Goal: Task Accomplishment & Management: Manage account settings

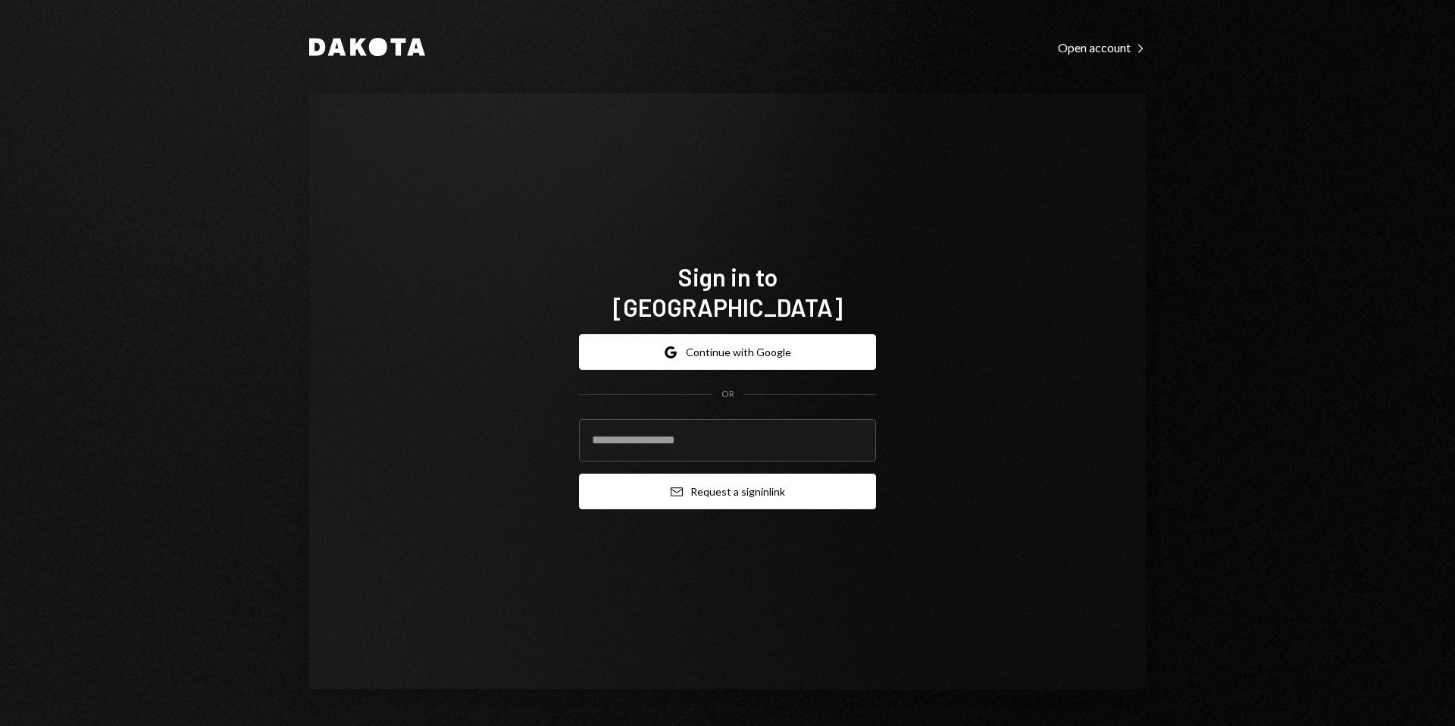
click at [708, 488] on button "Email Request a sign in link" at bounding box center [727, 491] width 297 height 36
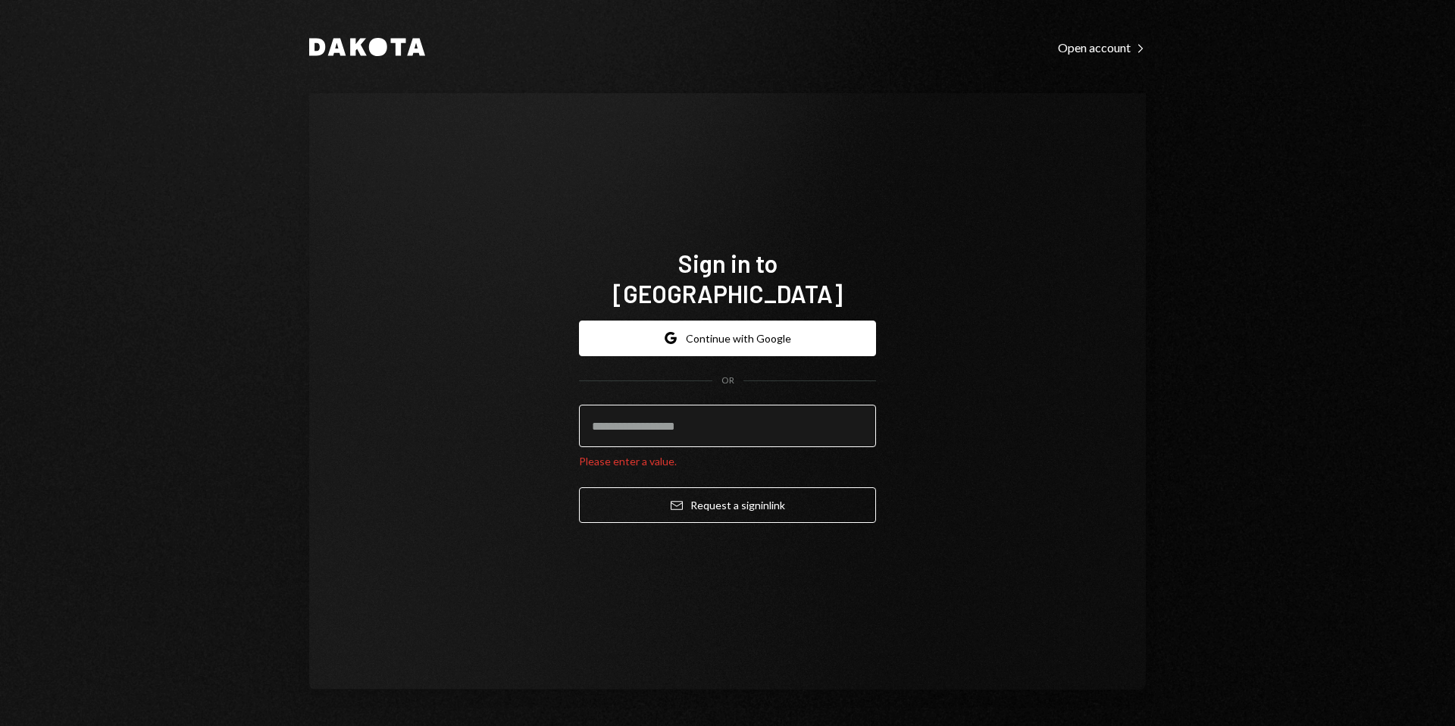
paste input "**********"
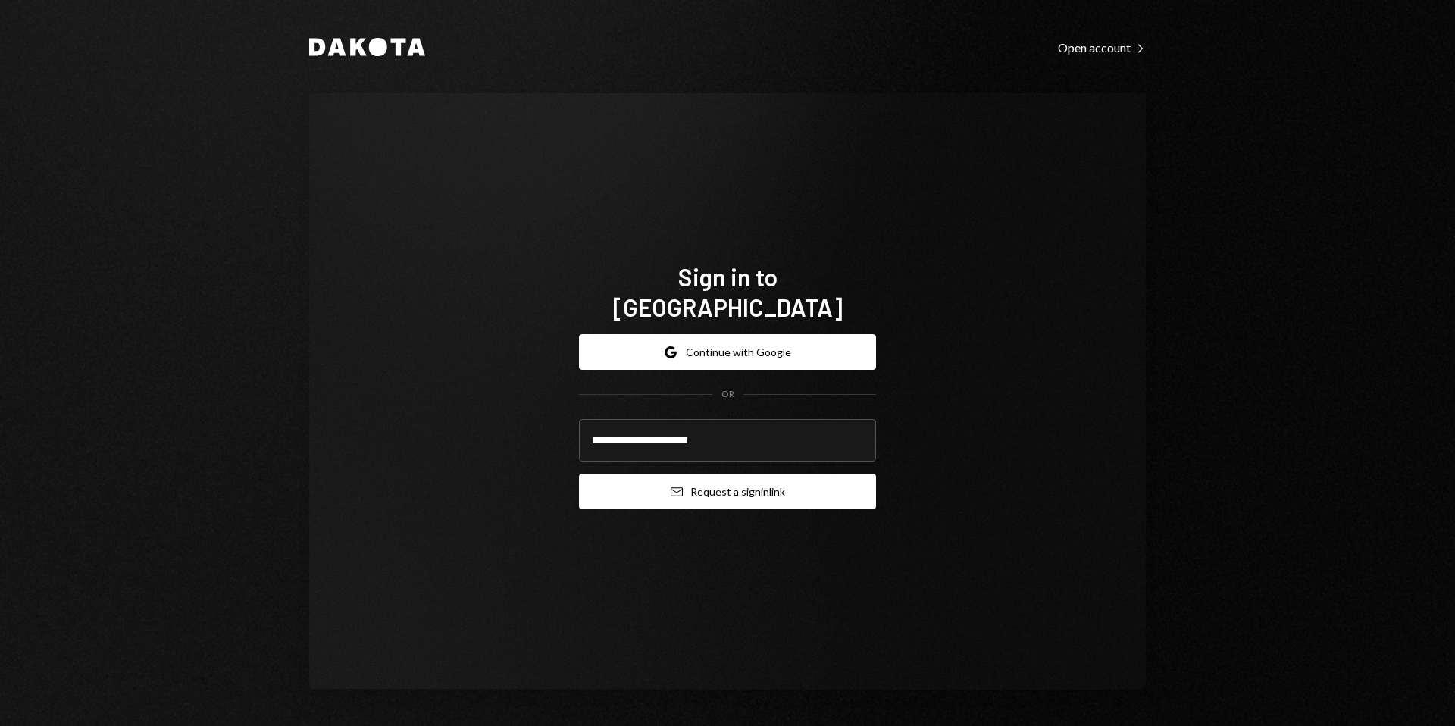
type input "**********"
click at [669, 486] on button "Email Request a sign in link" at bounding box center [727, 491] width 297 height 36
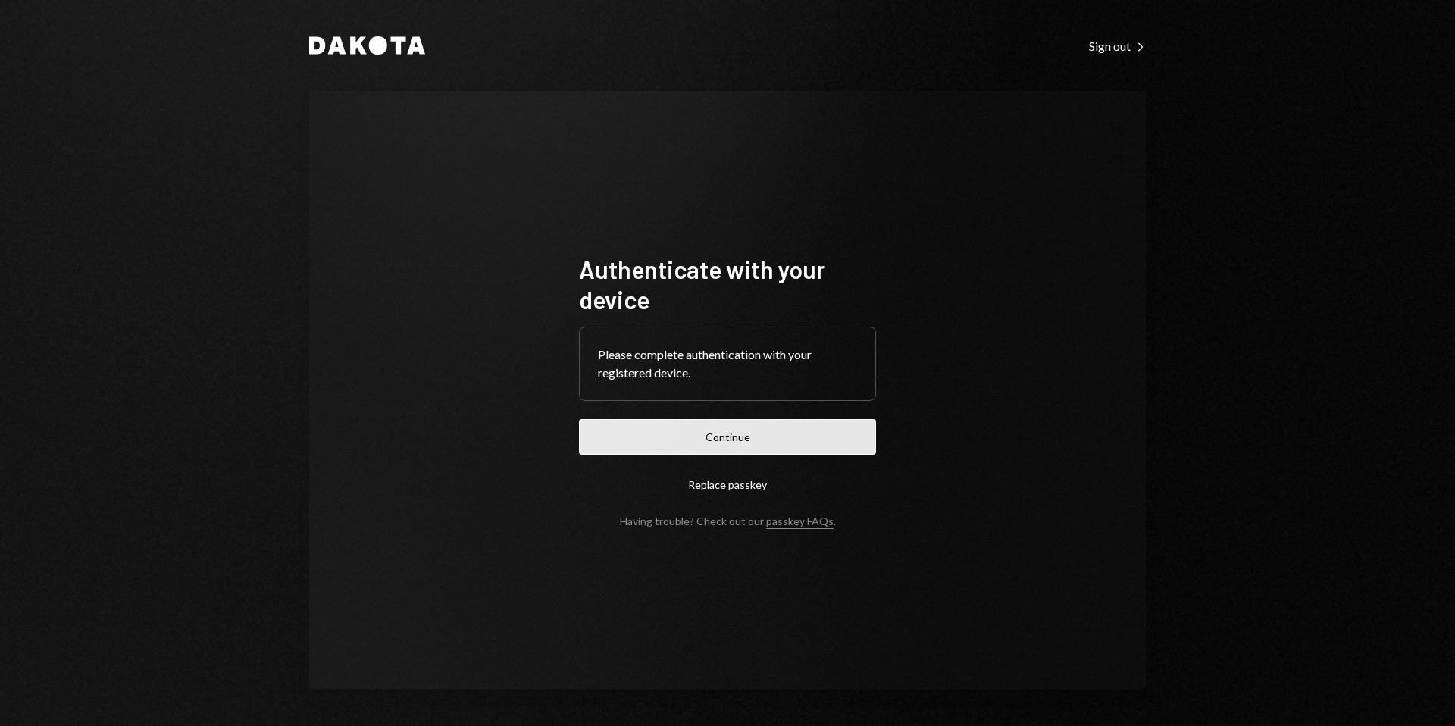
click at [694, 440] on button "Continue" at bounding box center [727, 437] width 297 height 36
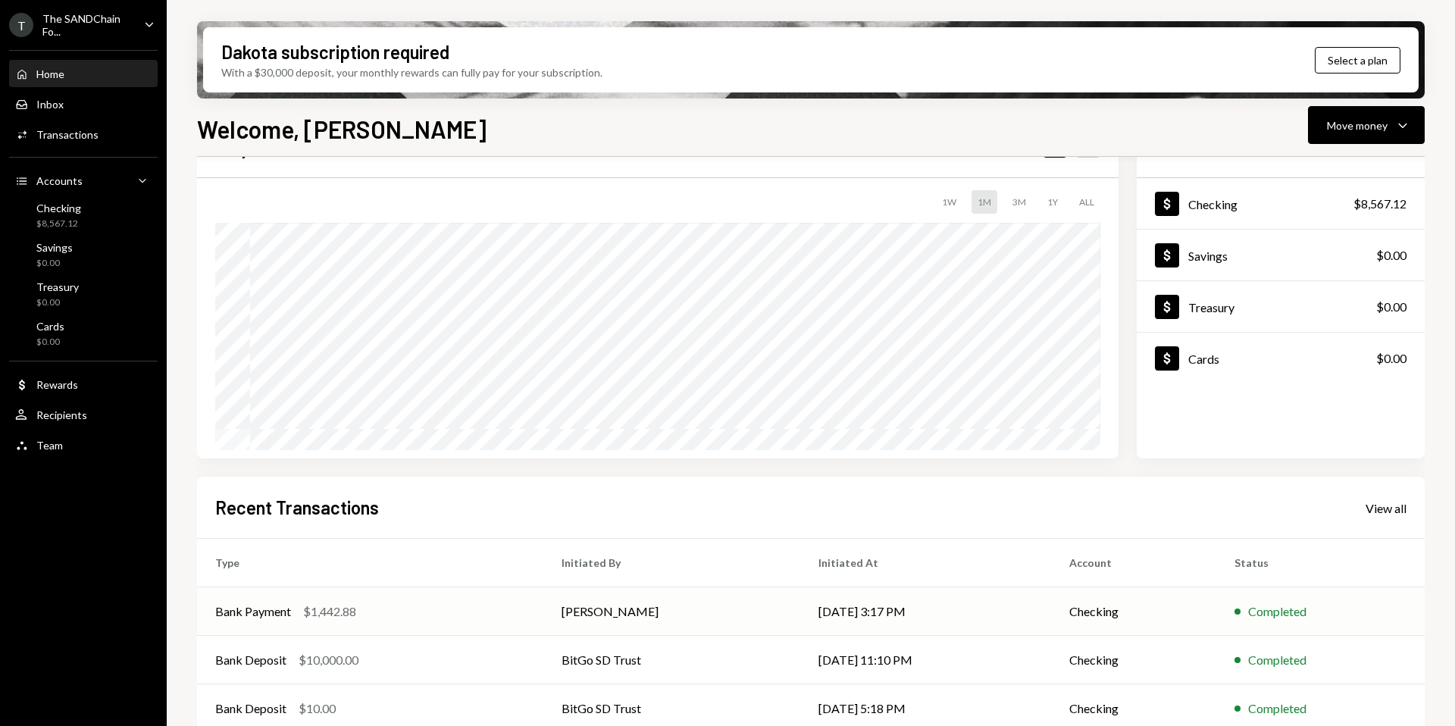
scroll to position [91, 0]
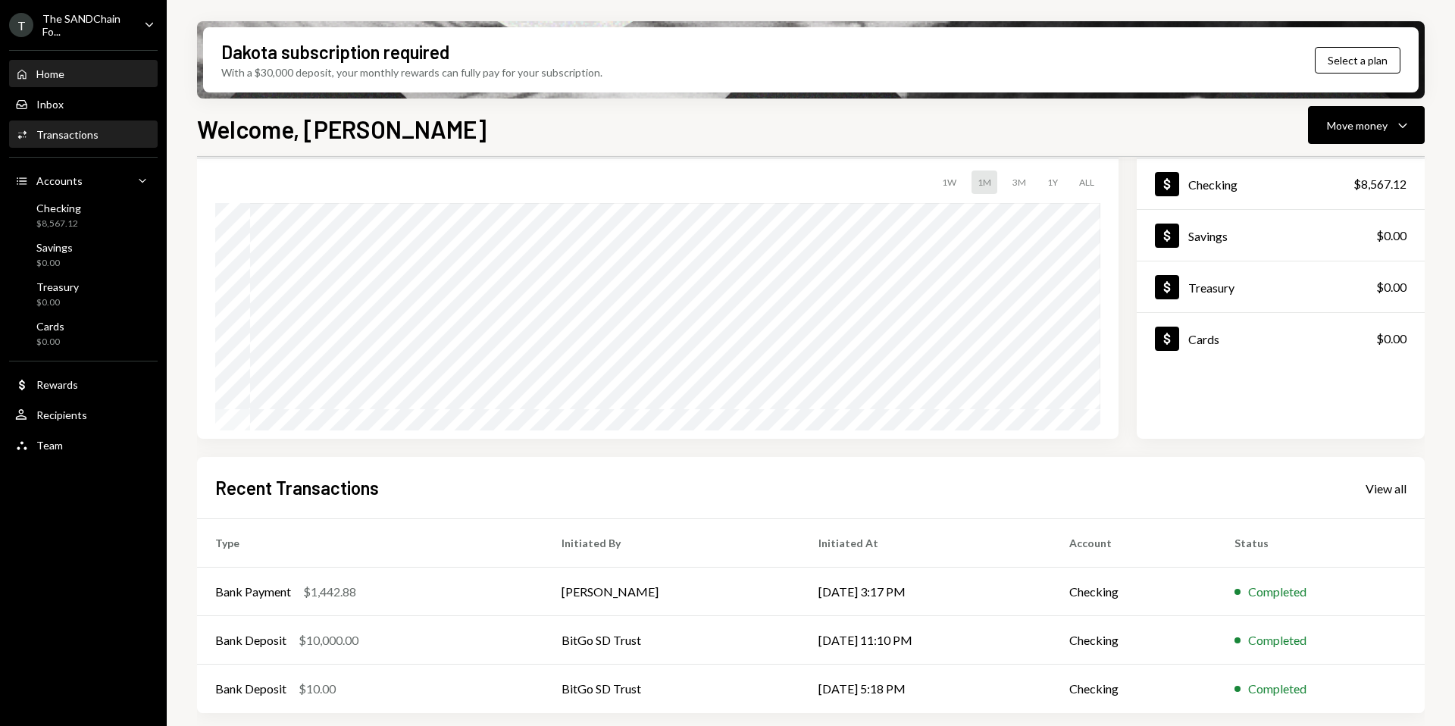
click at [68, 146] on div "Activities Transactions" at bounding box center [83, 135] width 136 height 26
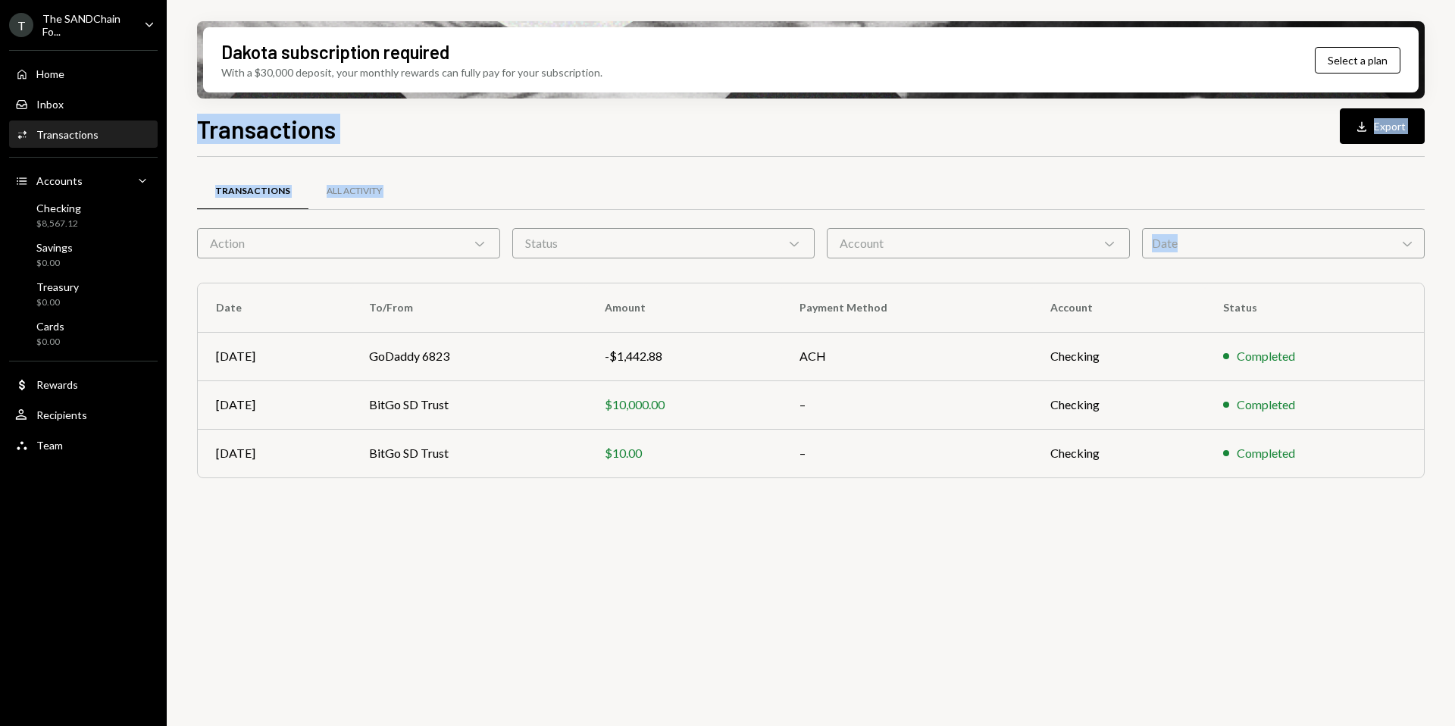
drag, startPoint x: 183, startPoint y: 115, endPoint x: 1039, endPoint y: 534, distance: 952.4
click at [1097, 514] on div "Dakota subscription required With a $30,000 deposit, your monthly rewards can f…" at bounding box center [811, 363] width 1288 height 726
click at [614, 588] on div "Transactions All Activity Action Chevron Down Status Chevron Down Account Chevr…" at bounding box center [810, 450] width 1227 height 586
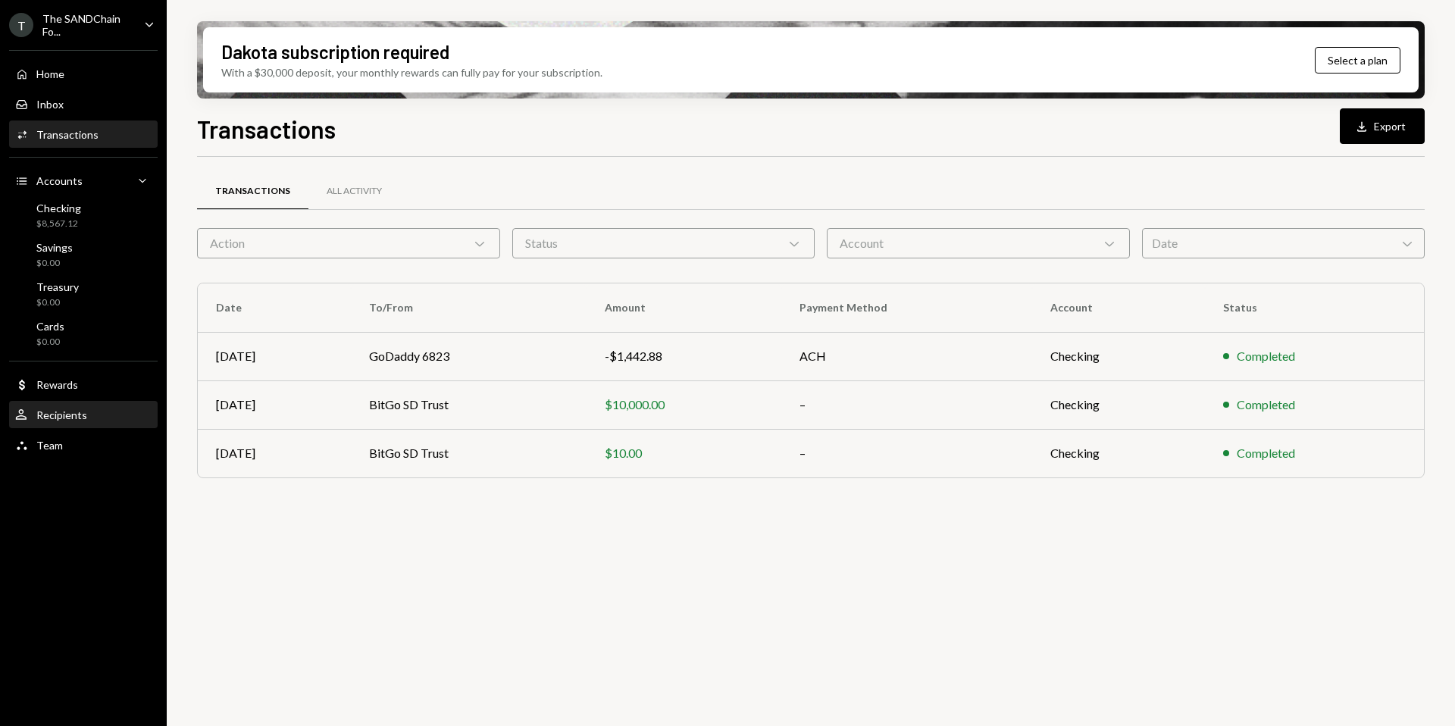
click at [98, 415] on div "User Recipients" at bounding box center [83, 415] width 136 height 14
